Goal: Task Accomplishment & Management: Manage account settings

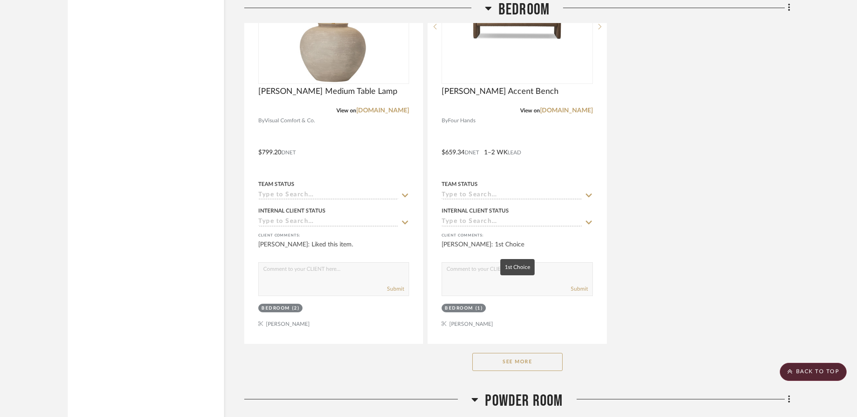
scroll to position [2123, 0]
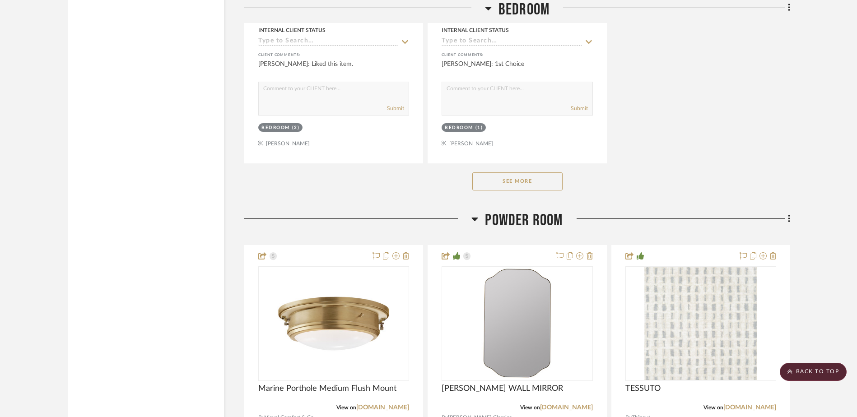
click at [509, 185] on button "See More" at bounding box center [517, 182] width 90 height 18
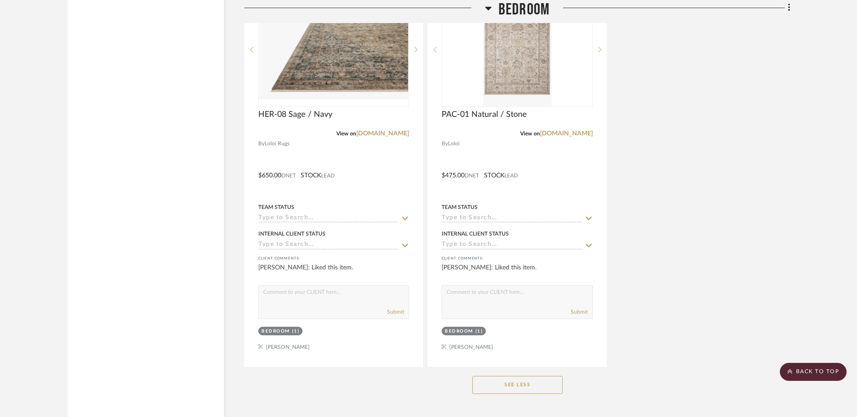
scroll to position [2303, 0]
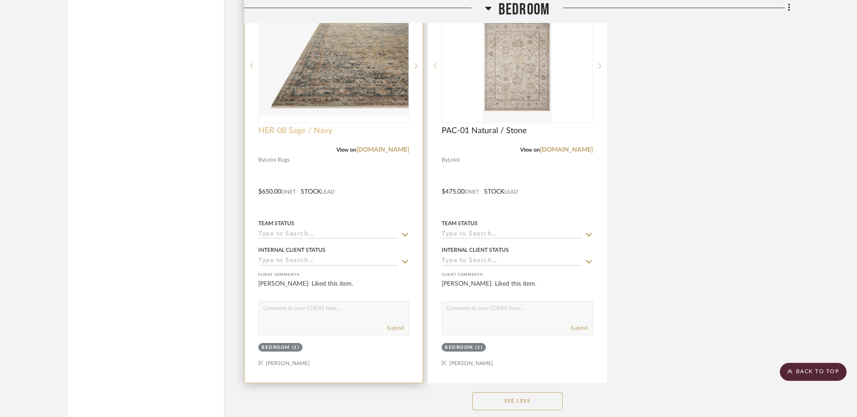
click at [285, 130] on span "HER-08 Sage / Navy" at bounding box center [295, 131] width 74 height 10
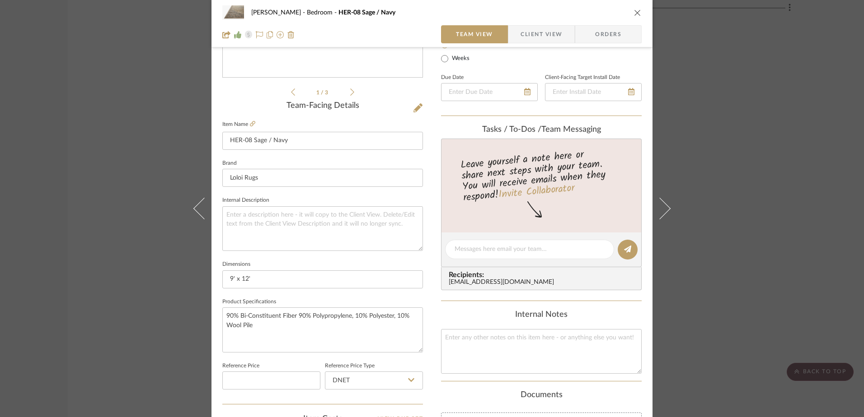
scroll to position [0, 0]
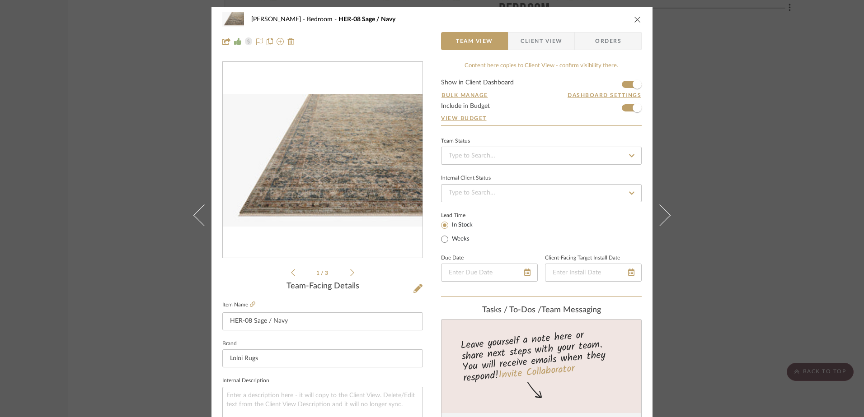
click at [635, 18] on icon "close" at bounding box center [637, 19] width 7 height 7
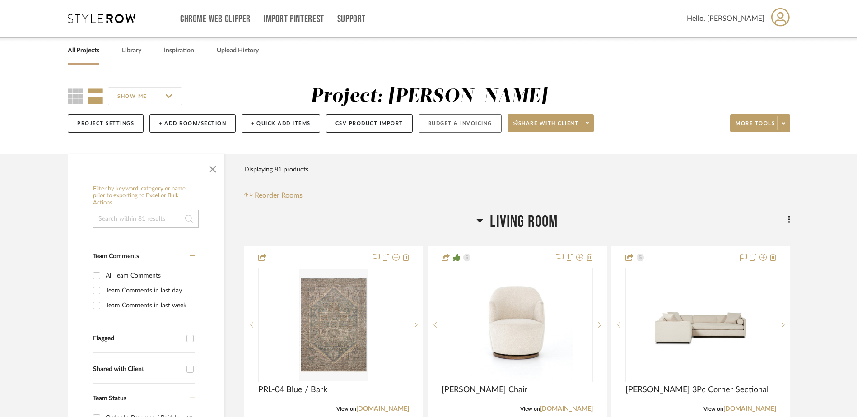
click at [459, 122] on button "Budget & Invoicing" at bounding box center [460, 123] width 83 height 19
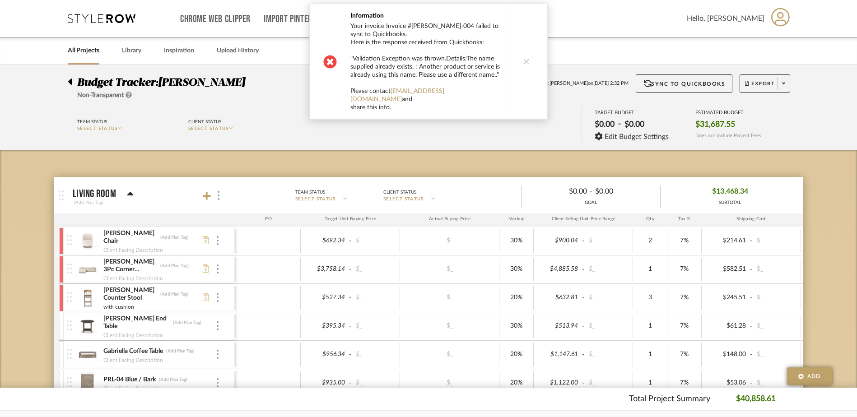
scroll to position [90, 0]
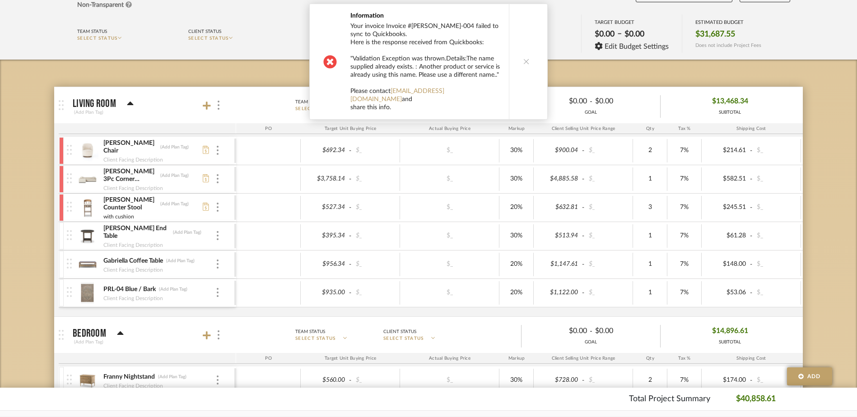
click at [528, 59] on button at bounding box center [526, 61] width 35 height 115
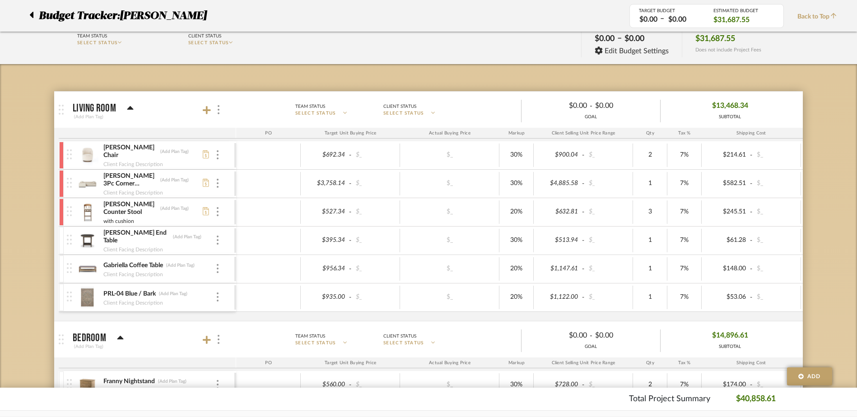
scroll to position [45, 0]
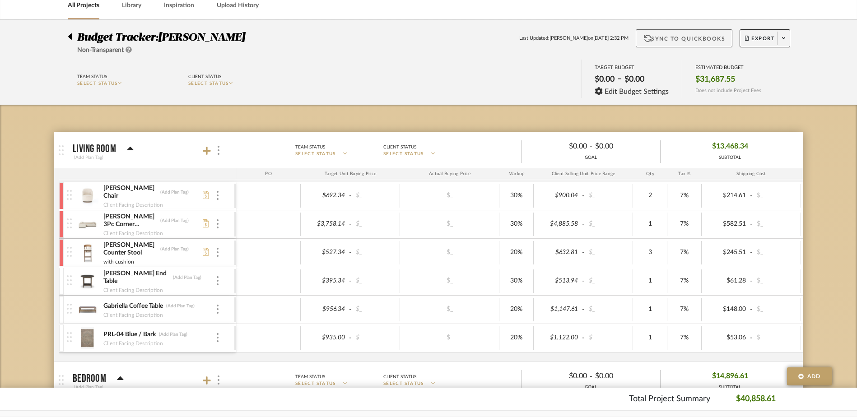
click at [671, 42] on button "Sync to QuickBooks" at bounding box center [684, 38] width 97 height 18
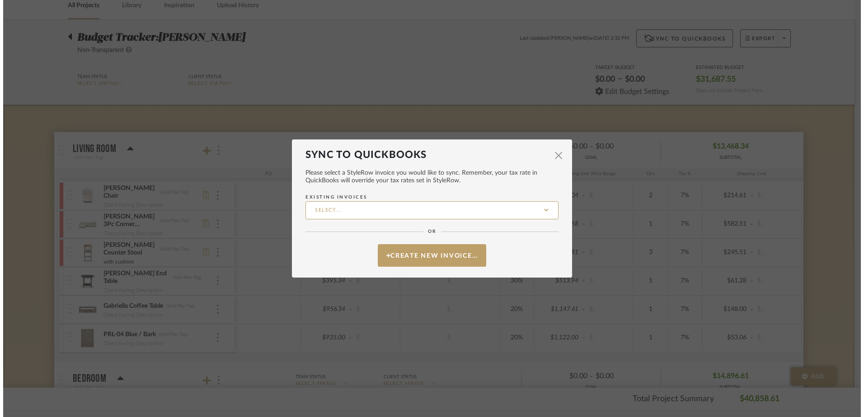
scroll to position [0, 0]
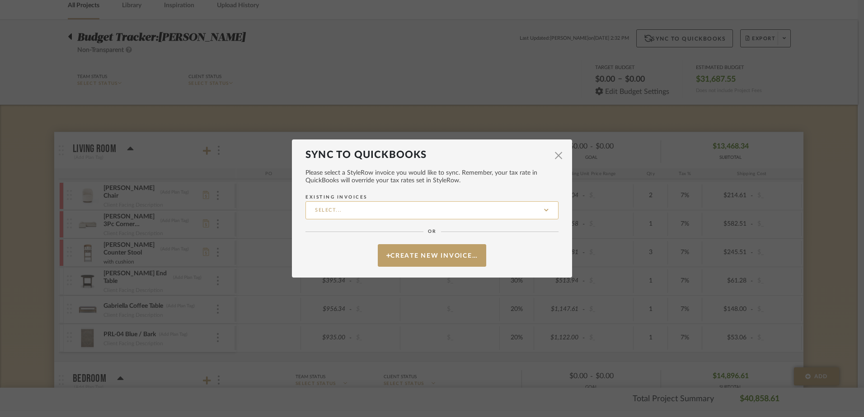
click at [395, 210] on input "Existing Invoices" at bounding box center [431, 210] width 253 height 18
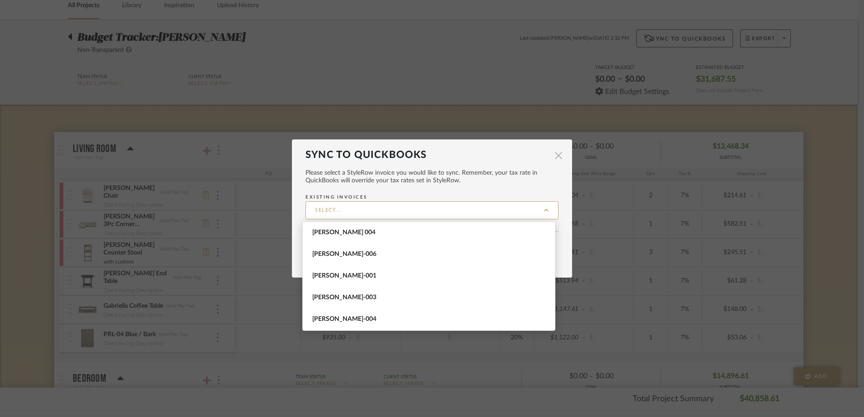
click at [550, 155] on span "button" at bounding box center [558, 155] width 18 height 18
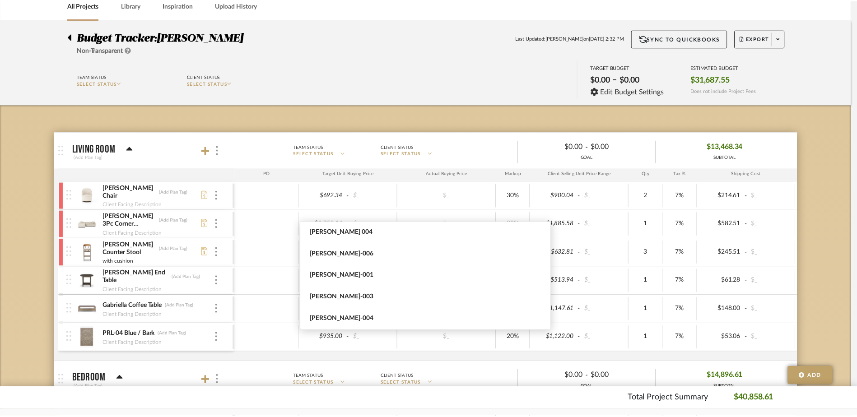
scroll to position [45, 0]
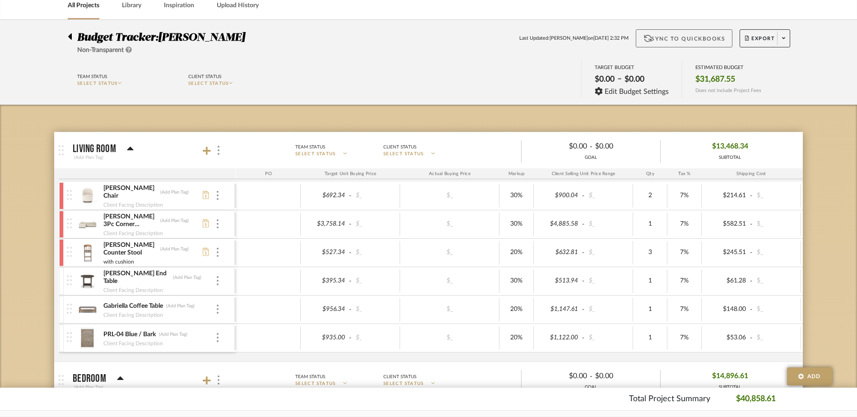
click at [659, 39] on button "Sync to QuickBooks" at bounding box center [684, 38] width 97 height 18
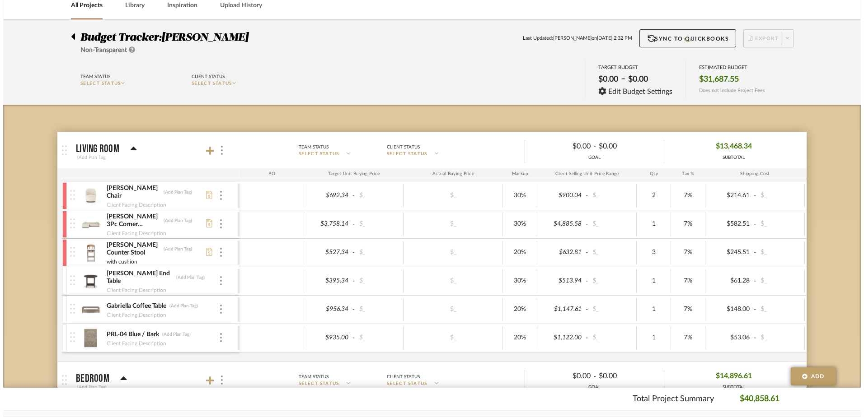
scroll to position [0, 0]
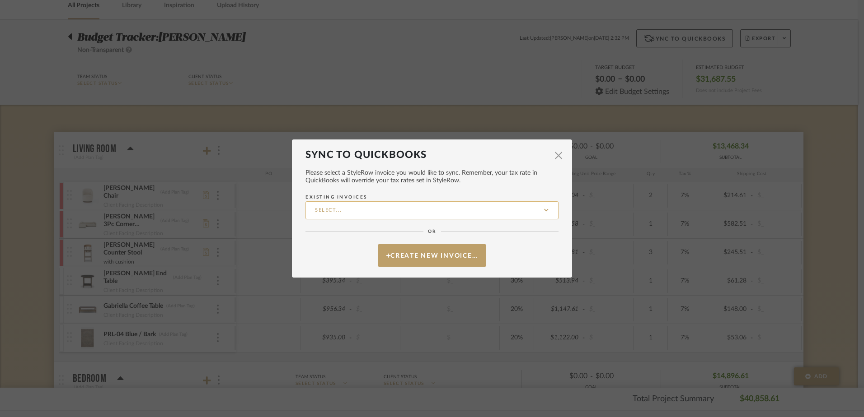
click at [404, 210] on input "Existing Invoices" at bounding box center [431, 210] width 253 height 18
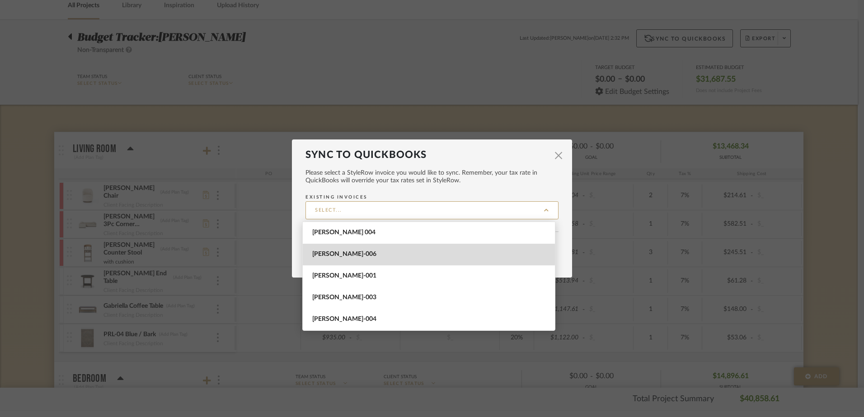
click at [378, 256] on span "MILLER ELLIOT-006" at bounding box center [429, 255] width 235 height 8
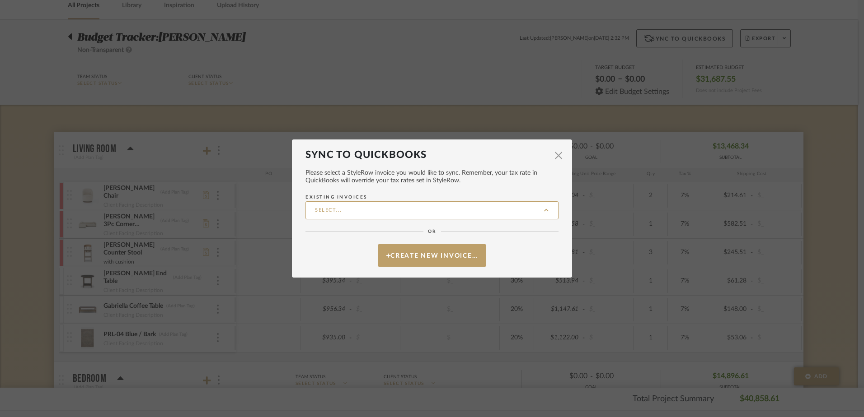
type input "MILLER ELLIOT-006"
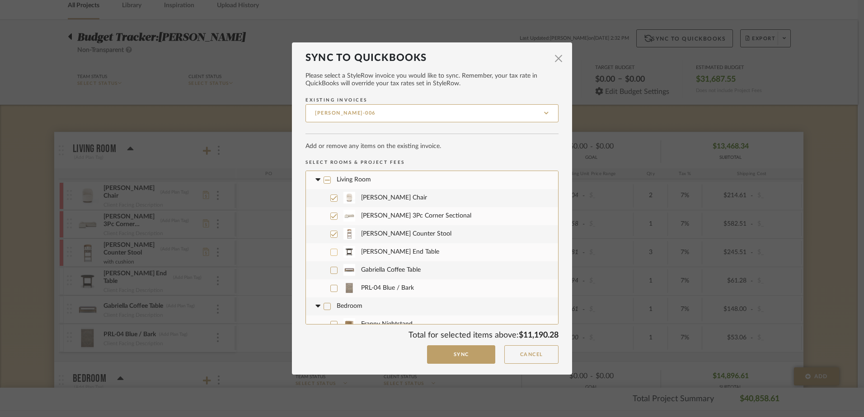
click at [331, 252] on icon at bounding box center [334, 252] width 6 height 6
click at [331, 270] on icon at bounding box center [334, 270] width 6 height 6
click at [331, 290] on icon at bounding box center [334, 288] width 6 height 5
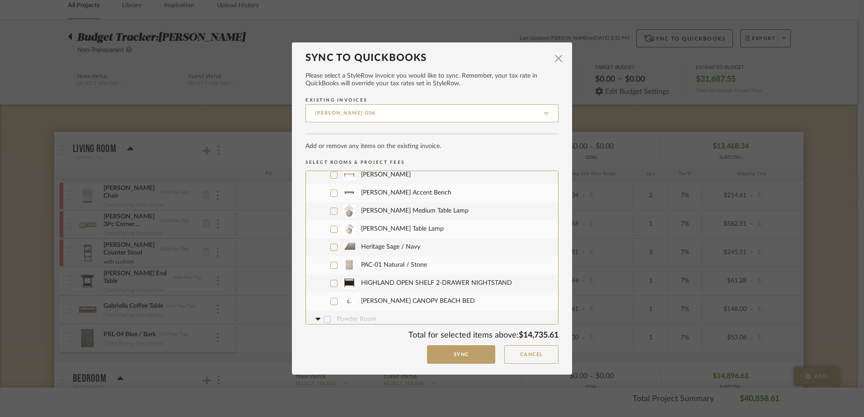
scroll to position [181, 0]
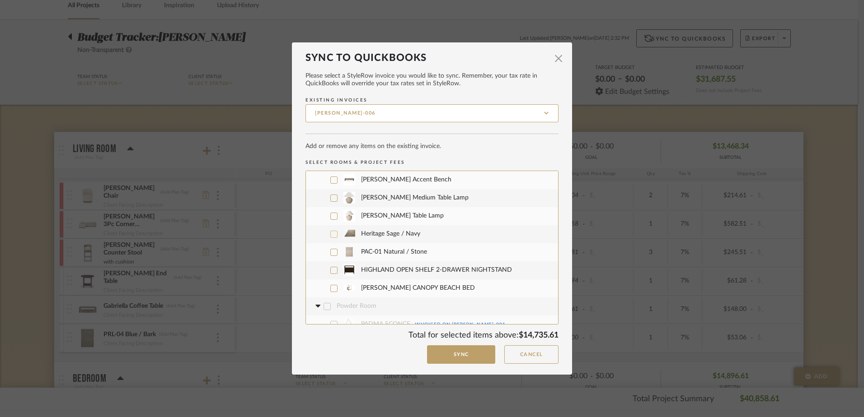
click at [331, 236] on icon at bounding box center [334, 234] width 6 height 5
click at [331, 288] on icon at bounding box center [334, 288] width 6 height 6
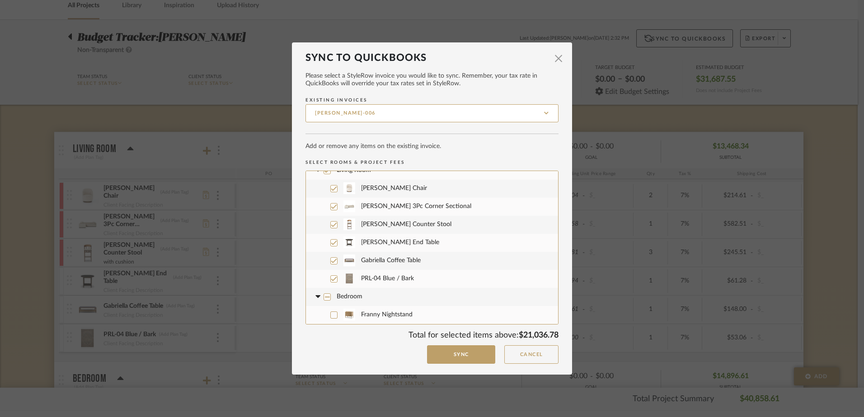
scroll to position [0, 0]
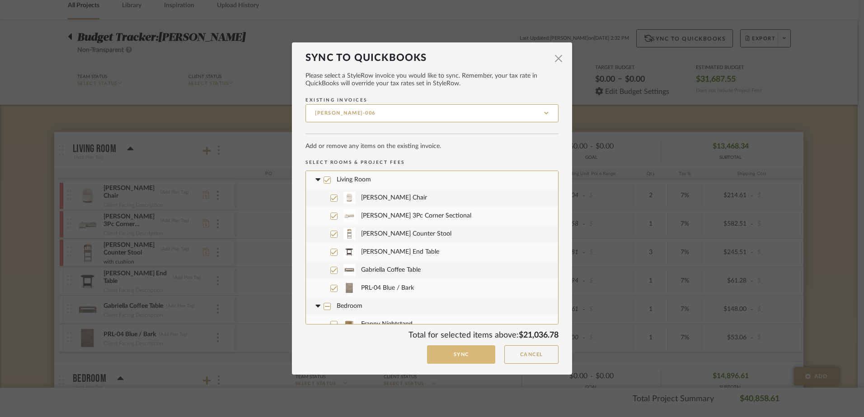
click at [451, 356] on button "Sync" at bounding box center [461, 355] width 68 height 19
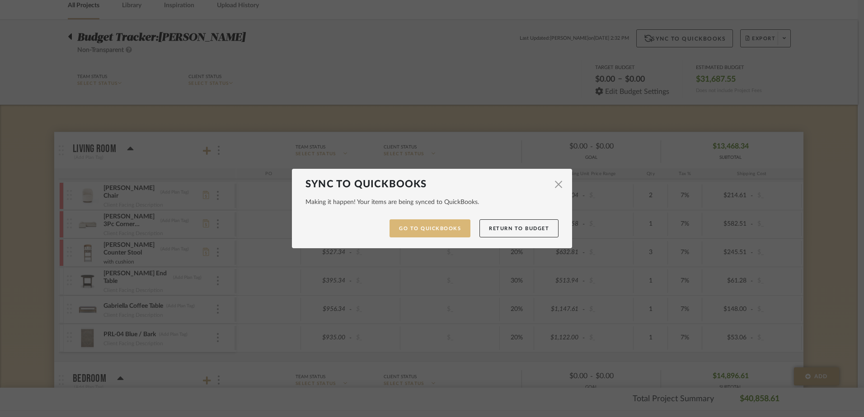
click at [425, 226] on link "Go to QuickBooks" at bounding box center [429, 229] width 81 height 19
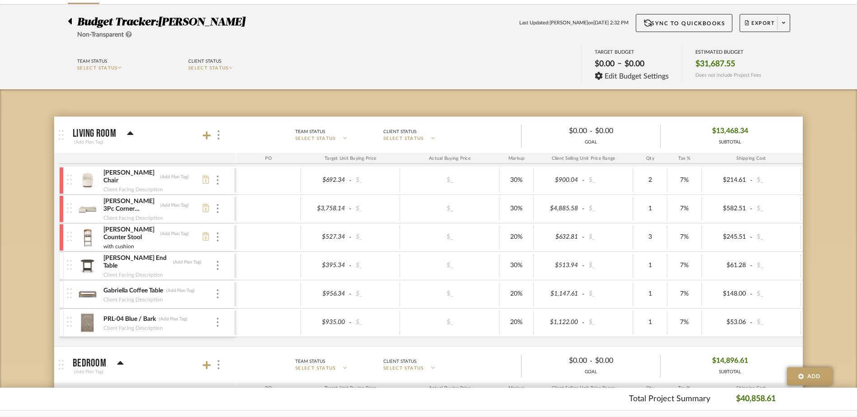
scroll to position [135, 0]
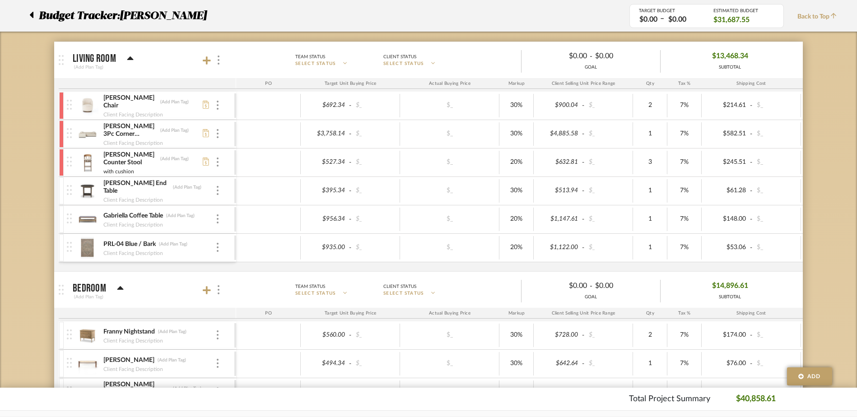
click at [61, 189] on div at bounding box center [61, 191] width 5 height 27
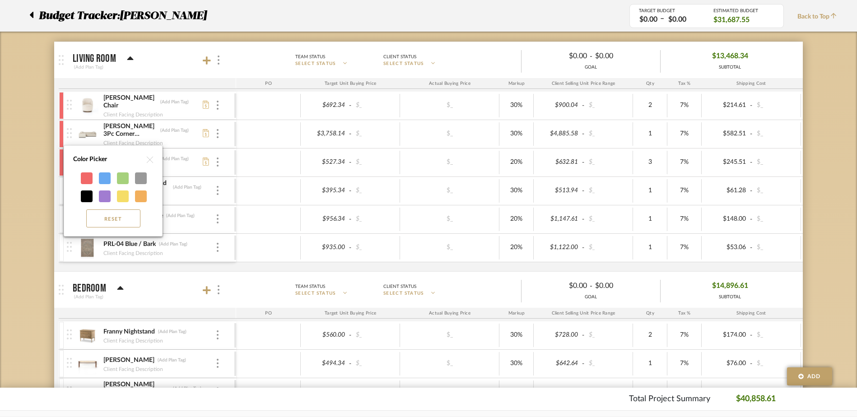
click at [88, 178] on div at bounding box center [87, 179] width 12 height 12
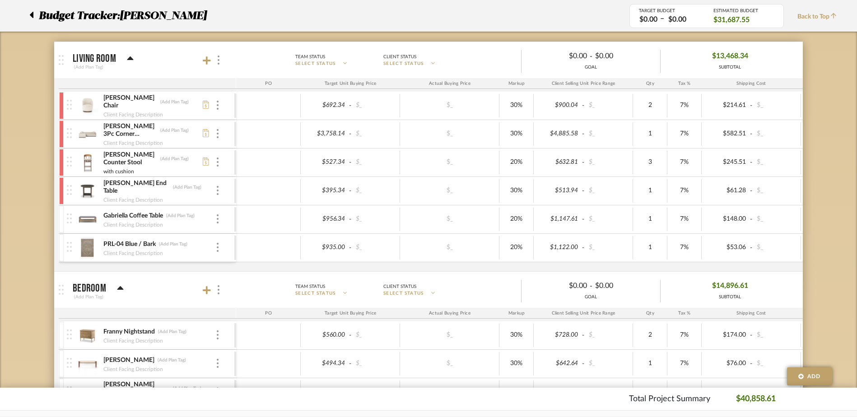
click at [61, 219] on div at bounding box center [61, 219] width 5 height 27
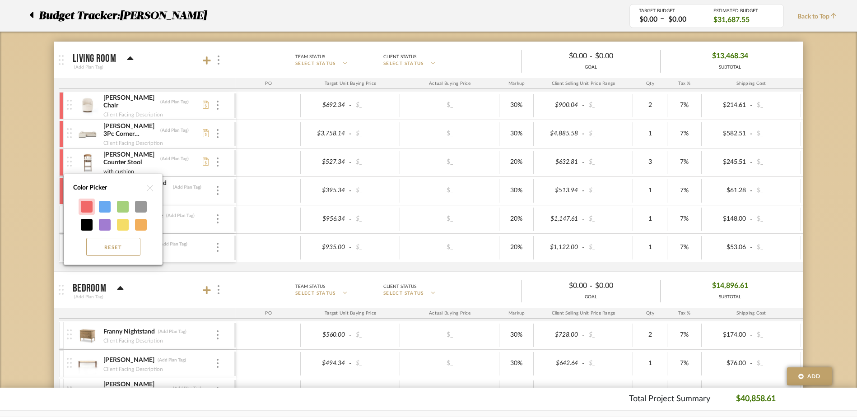
click at [80, 204] on div at bounding box center [87, 207] width 16 height 16
click at [86, 206] on div at bounding box center [87, 207] width 12 height 12
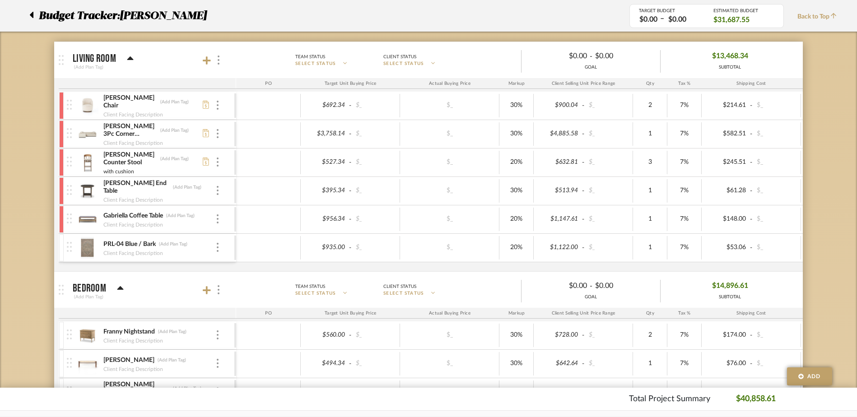
click at [63, 253] on div at bounding box center [61, 247] width 5 height 27
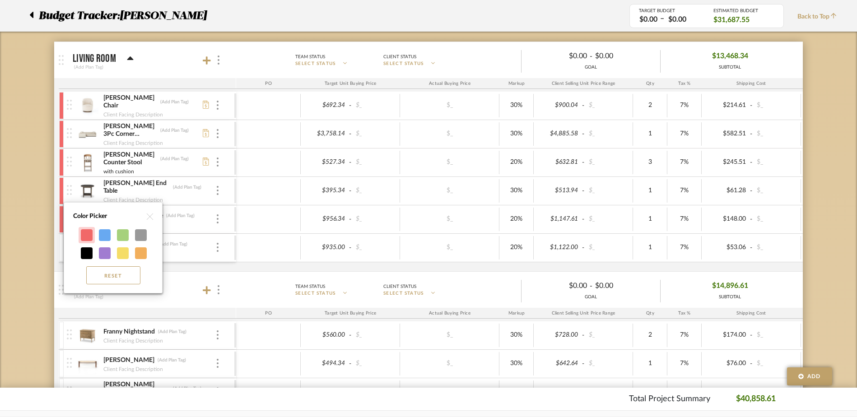
click at [84, 234] on div at bounding box center [87, 235] width 12 height 12
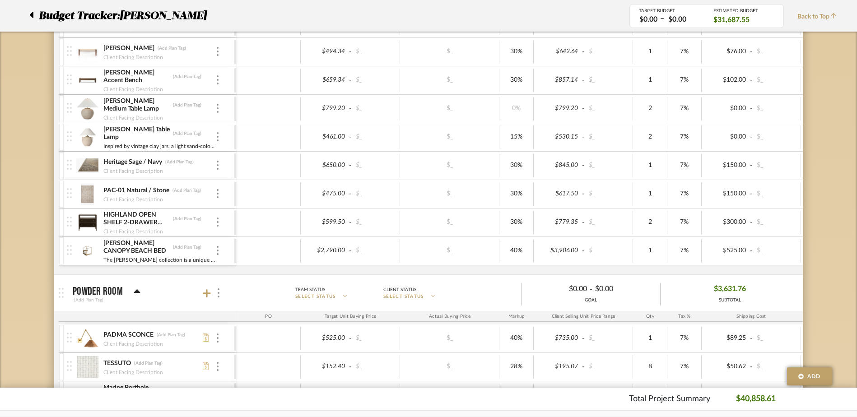
scroll to position [452, 0]
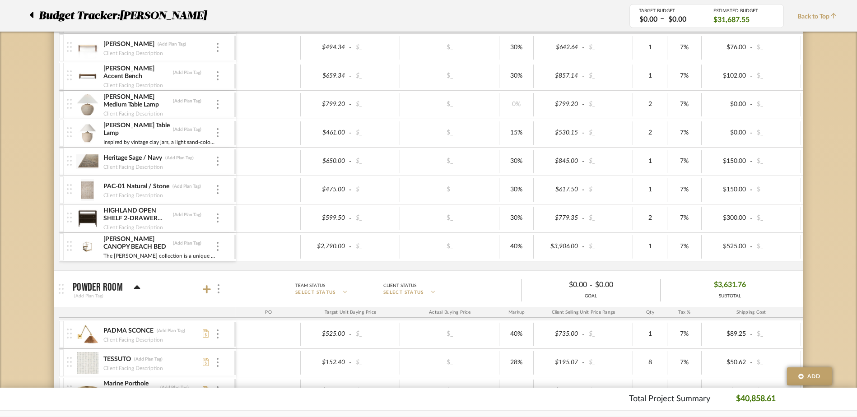
click at [61, 160] on div at bounding box center [61, 161] width 5 height 27
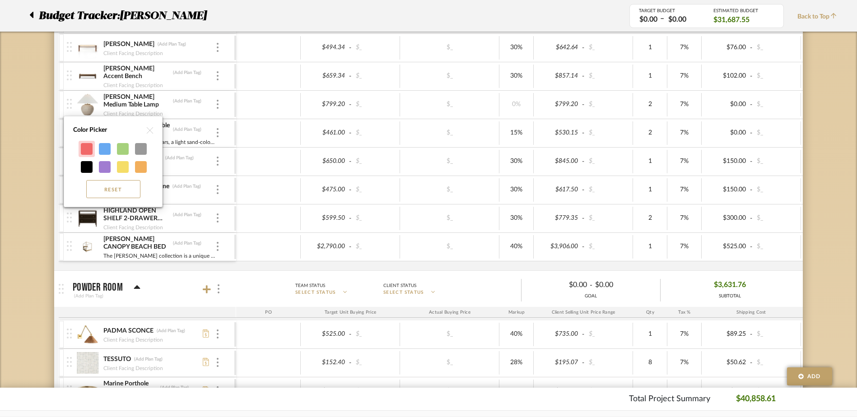
click at [84, 151] on div at bounding box center [87, 149] width 12 height 12
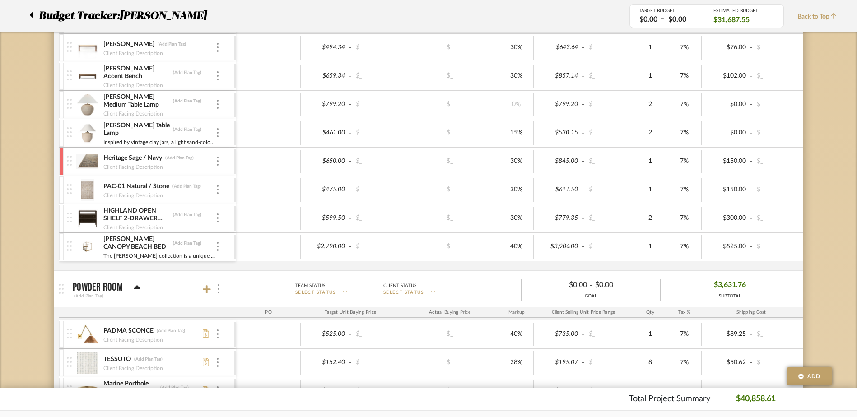
click at [63, 247] on div at bounding box center [61, 247] width 5 height 27
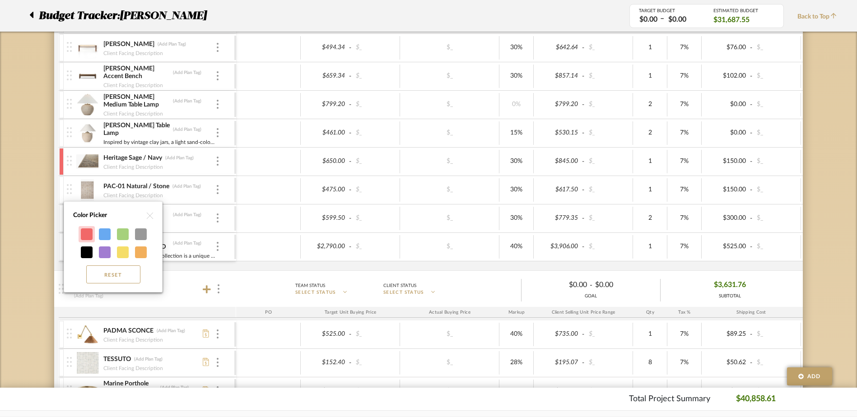
click at [84, 230] on div at bounding box center [87, 235] width 12 height 12
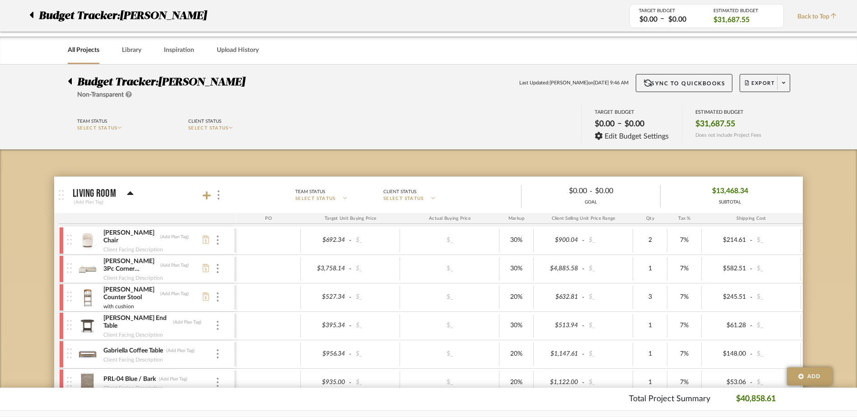
scroll to position [0, 0]
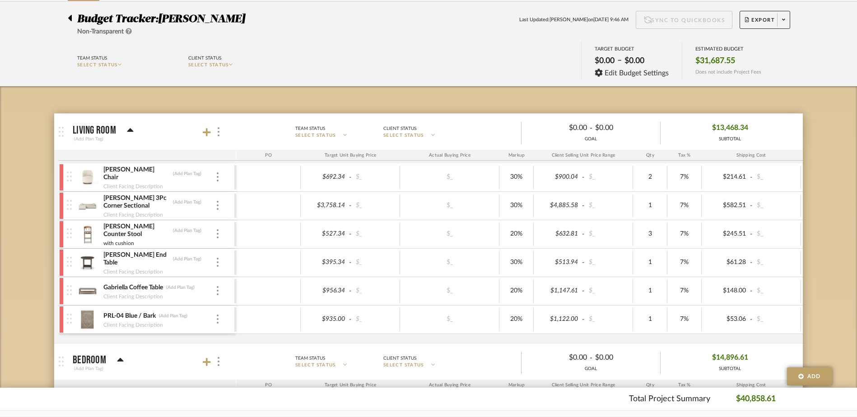
scroll to position [226, 0]
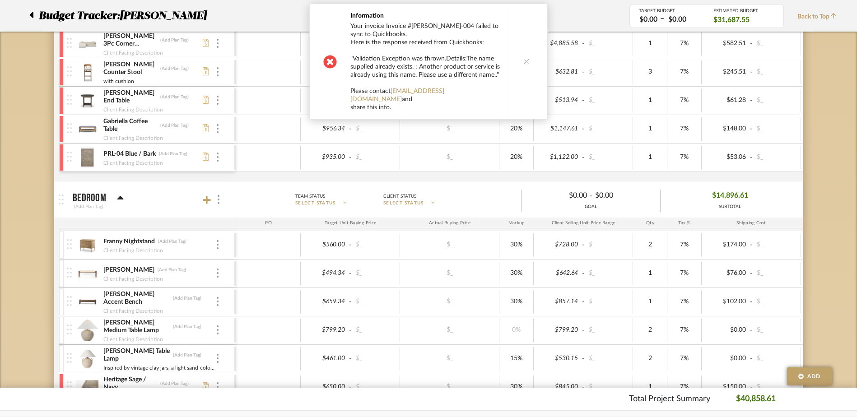
drag, startPoint x: 520, startPoint y: 61, endPoint x: 477, endPoint y: 100, distance: 58.8
click at [523, 61] on icon at bounding box center [526, 61] width 6 height 6
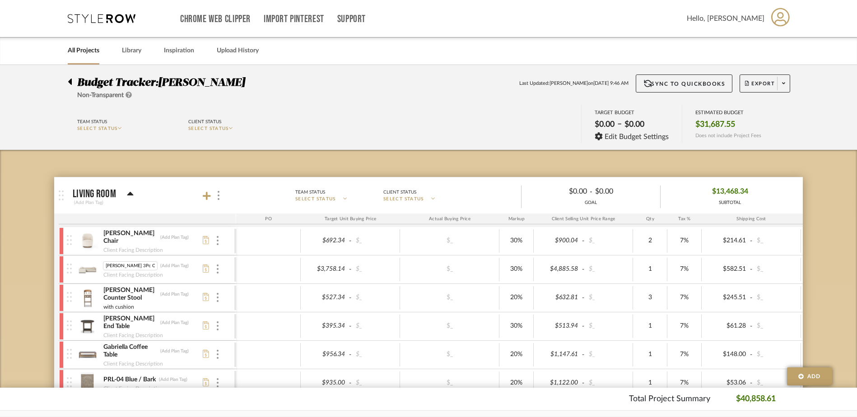
scroll to position [0, 8]
click at [86, 270] on img at bounding box center [87, 270] width 22 height 22
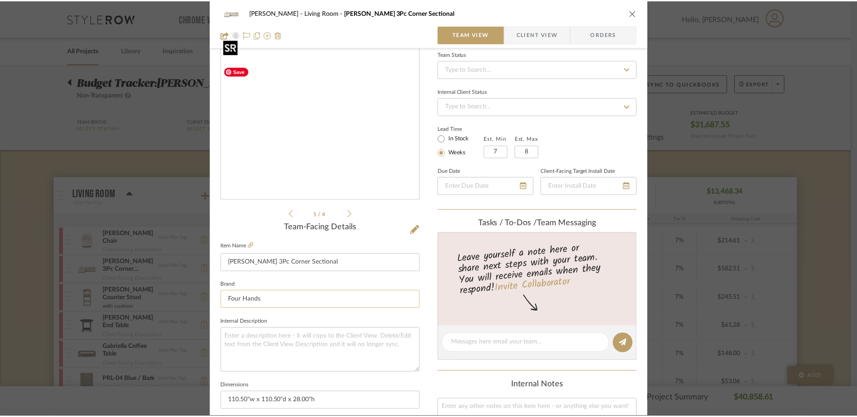
scroll to position [135, 0]
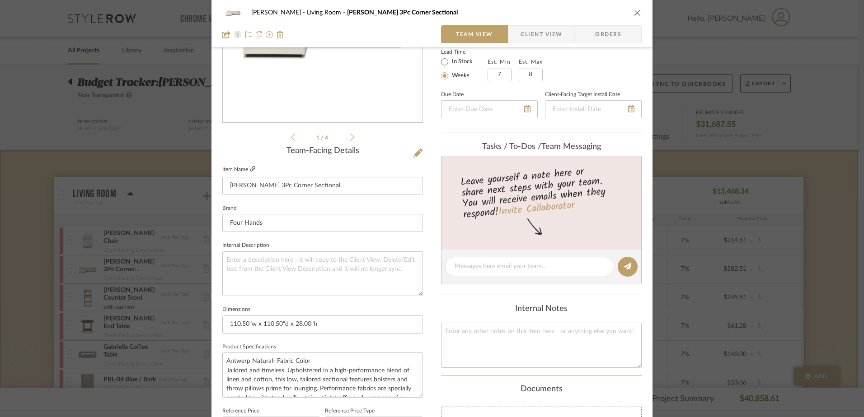
click at [251, 168] on icon at bounding box center [252, 168] width 5 height 5
click at [634, 12] on icon "close" at bounding box center [637, 12] width 7 height 7
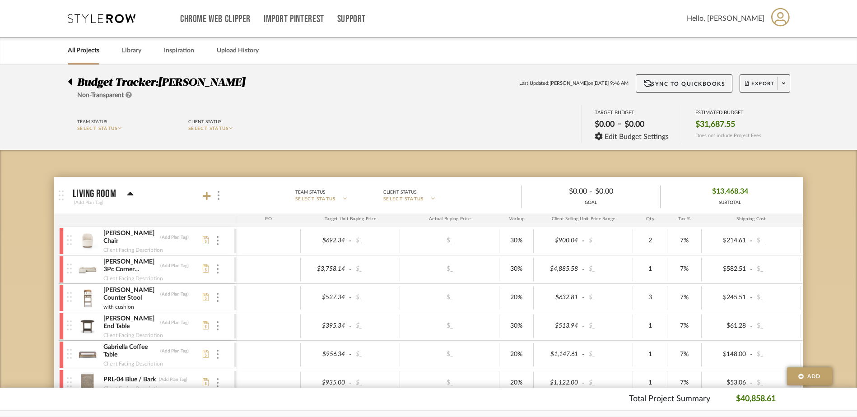
click at [70, 83] on icon at bounding box center [70, 82] width 4 height 6
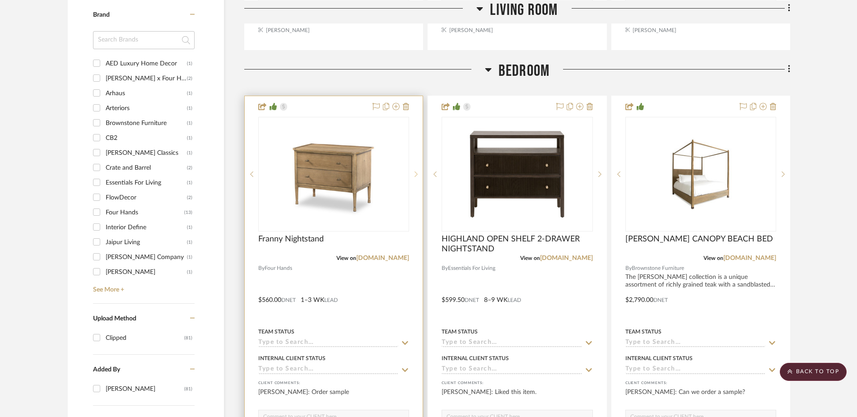
scroll to position [994, 0]
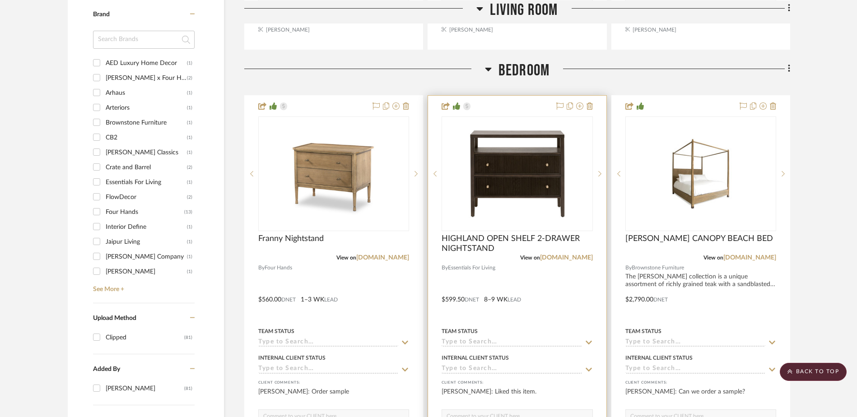
click at [552, 261] on div "View on [DOMAIN_NAME]" at bounding box center [517, 258] width 151 height 8
click at [560, 255] on link "[DOMAIN_NAME]" at bounding box center [566, 258] width 53 height 6
click at [489, 242] on span "HIGHLAND OPEN SHELF 2-DRAWER NIGHTSTAND" at bounding box center [517, 244] width 151 height 20
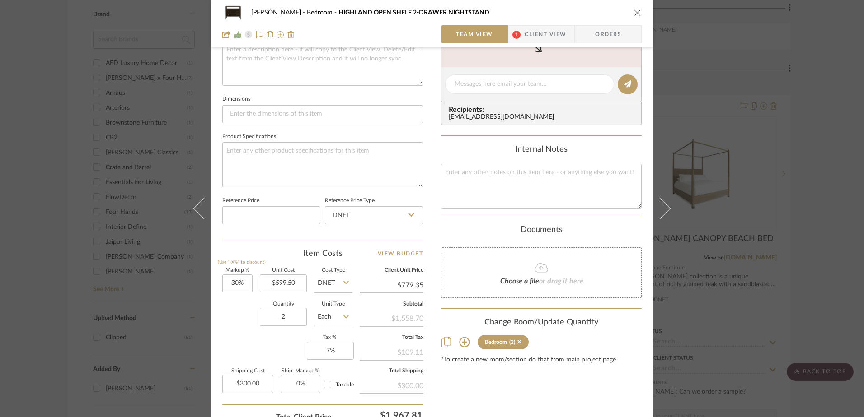
scroll to position [406, 0]
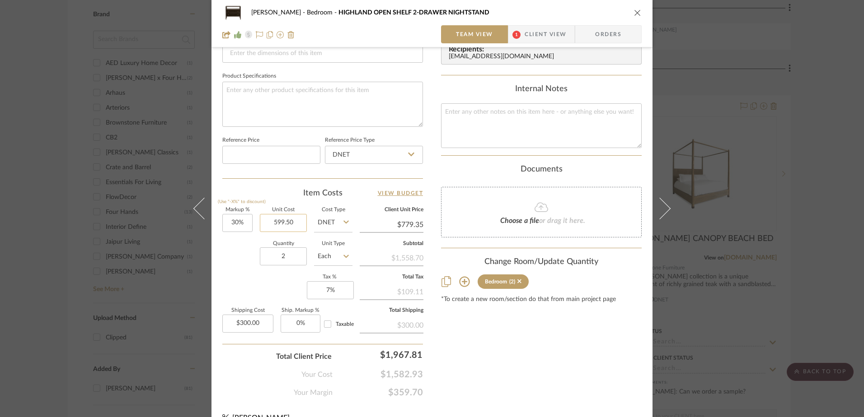
click at [290, 223] on input "599.50" at bounding box center [283, 223] width 47 height 18
type input "$750.00"
click at [485, 364] on div "Content here copies to Client View - confirm visibility there. Show in Client D…" at bounding box center [541, 26] width 201 height 743
type input "$975.00"
click at [287, 226] on input "750.00" at bounding box center [283, 223] width 47 height 18
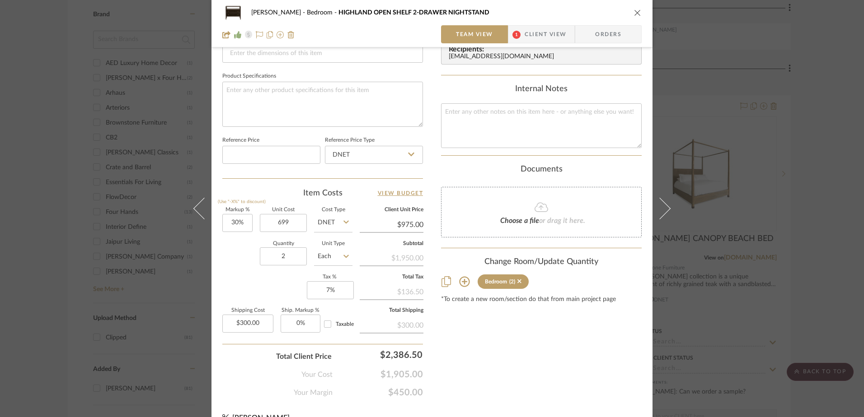
type input "$699.00"
click at [489, 352] on div "Content here copies to Client View - confirm visibility there. Show in Client D…" at bounding box center [541, 26] width 201 height 743
type input "$908.70"
click at [431, 339] on div "[PERSON_NAME] Bedroom HIGHLAND OPEN SHELF 2-DRAWER NIGHTSTAND Team View 1 Clien…" at bounding box center [431, 17] width 441 height 834
click at [234, 221] on input "30" at bounding box center [237, 223] width 30 height 18
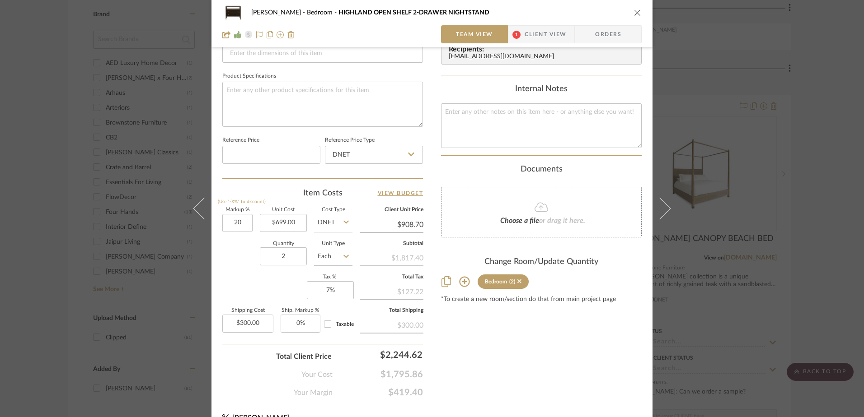
type input "20%"
click at [226, 276] on div "Markup % (Use "-X%" to discount) 20% Unit Cost $699.00 Cost Type DNET Client Un…" at bounding box center [322, 274] width 201 height 132
type input "$838.80"
click at [276, 221] on input "699.00" at bounding box center [283, 223] width 47 height 18
type input "$599.00"
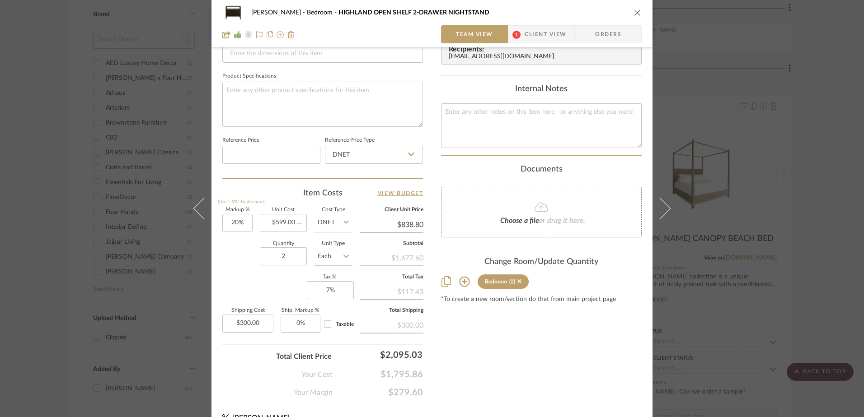
click at [229, 253] on div "Quantity 2 Unit Type Each" at bounding box center [287, 258] width 130 height 32
type input "$718.80"
click at [234, 224] on input "20" at bounding box center [237, 223] width 30 height 18
type input "30%"
click at [229, 285] on div "Markup % (Use "-X%" to discount) 30% Unit Cost $599.00 Cost Type DNET Client Un…" at bounding box center [322, 274] width 201 height 132
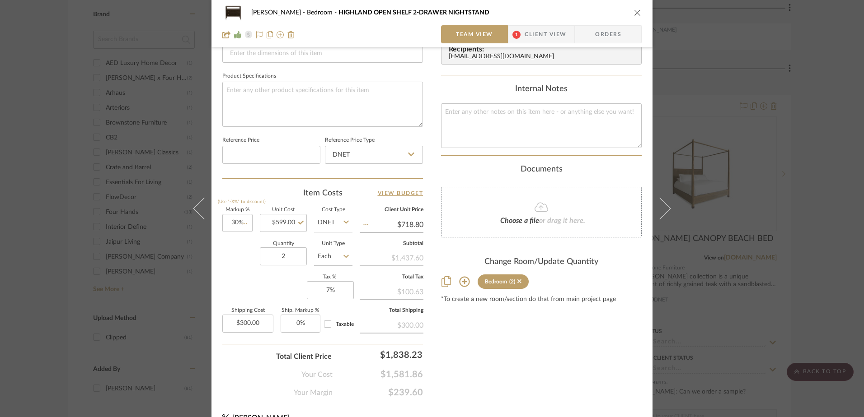
type input "$778.70"
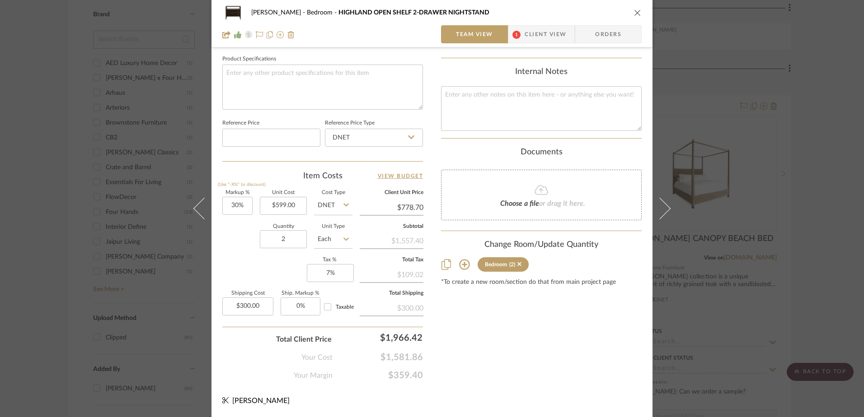
click at [456, 315] on div "Content here copies to Client View - confirm visibility there. Show in Client D…" at bounding box center [541, 9] width 201 height 743
click at [635, 12] on icon "close" at bounding box center [637, 12] width 7 height 7
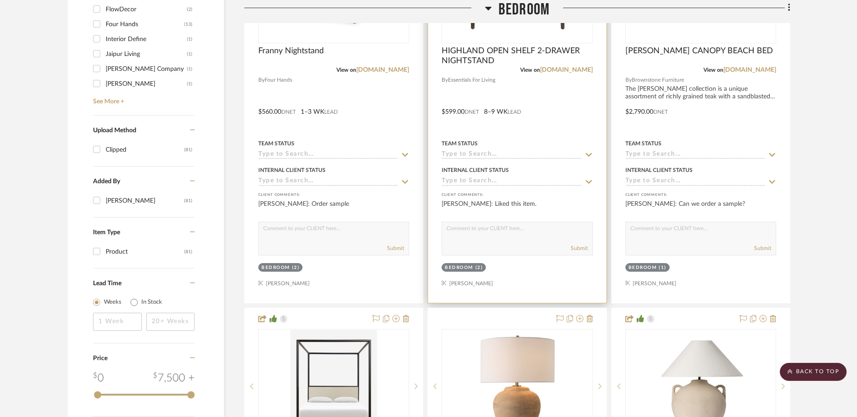
scroll to position [1084, 0]
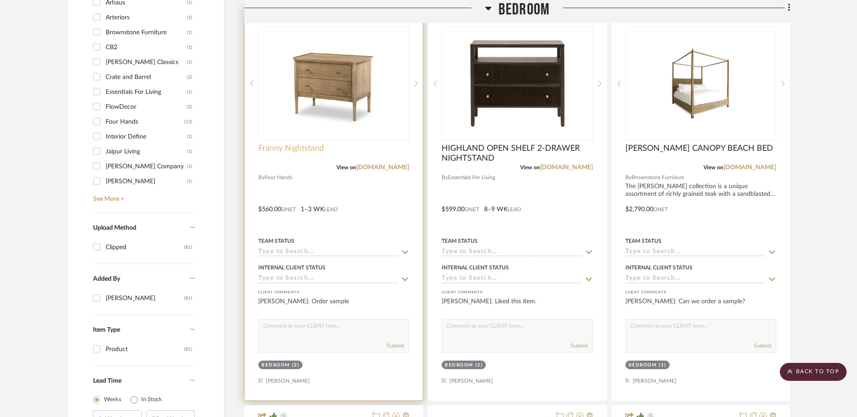
click at [308, 147] on span "Franny Nightstand" at bounding box center [290, 149] width 65 height 10
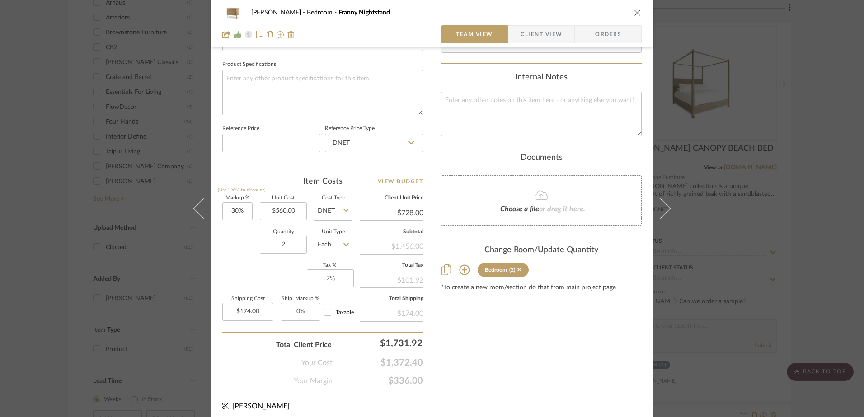
scroll to position [424, 0]
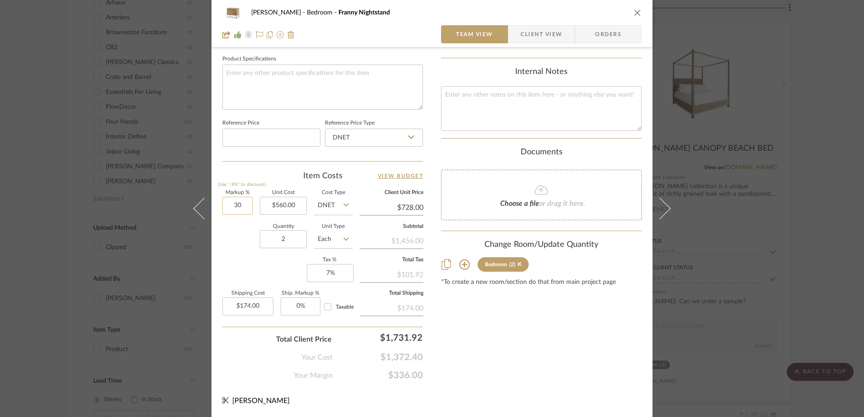
click at [239, 203] on input "30" at bounding box center [237, 206] width 30 height 18
type input "40%"
click at [244, 247] on div "Quantity 2 Unit Type Each" at bounding box center [287, 240] width 130 height 32
type input "$784.00"
click at [234, 206] on input "40" at bounding box center [237, 206] width 30 height 18
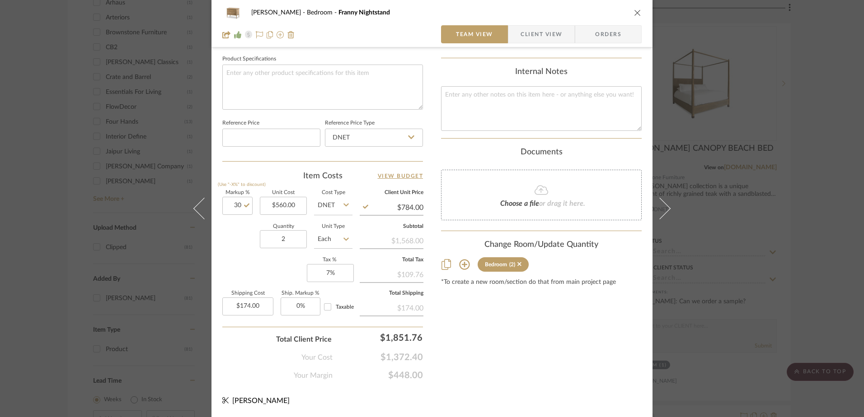
type input "30%"
click at [236, 229] on div "Quantity 2 Unit Type Each" at bounding box center [287, 240] width 130 height 32
type input "$728.00"
click at [632, 8] on div "[PERSON_NAME] Bedroom Franny Nightstand" at bounding box center [431, 13] width 419 height 18
click at [633, 9] on button "close" at bounding box center [637, 13] width 8 height 8
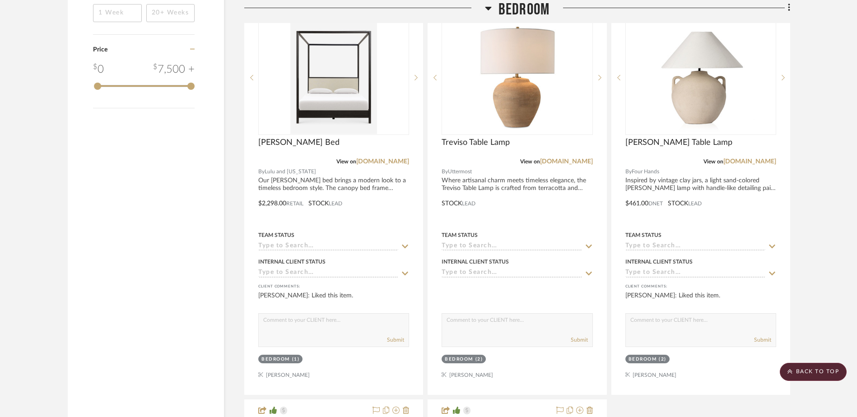
scroll to position [1355, 0]
